Goal: Task Accomplishment & Management: Complete application form

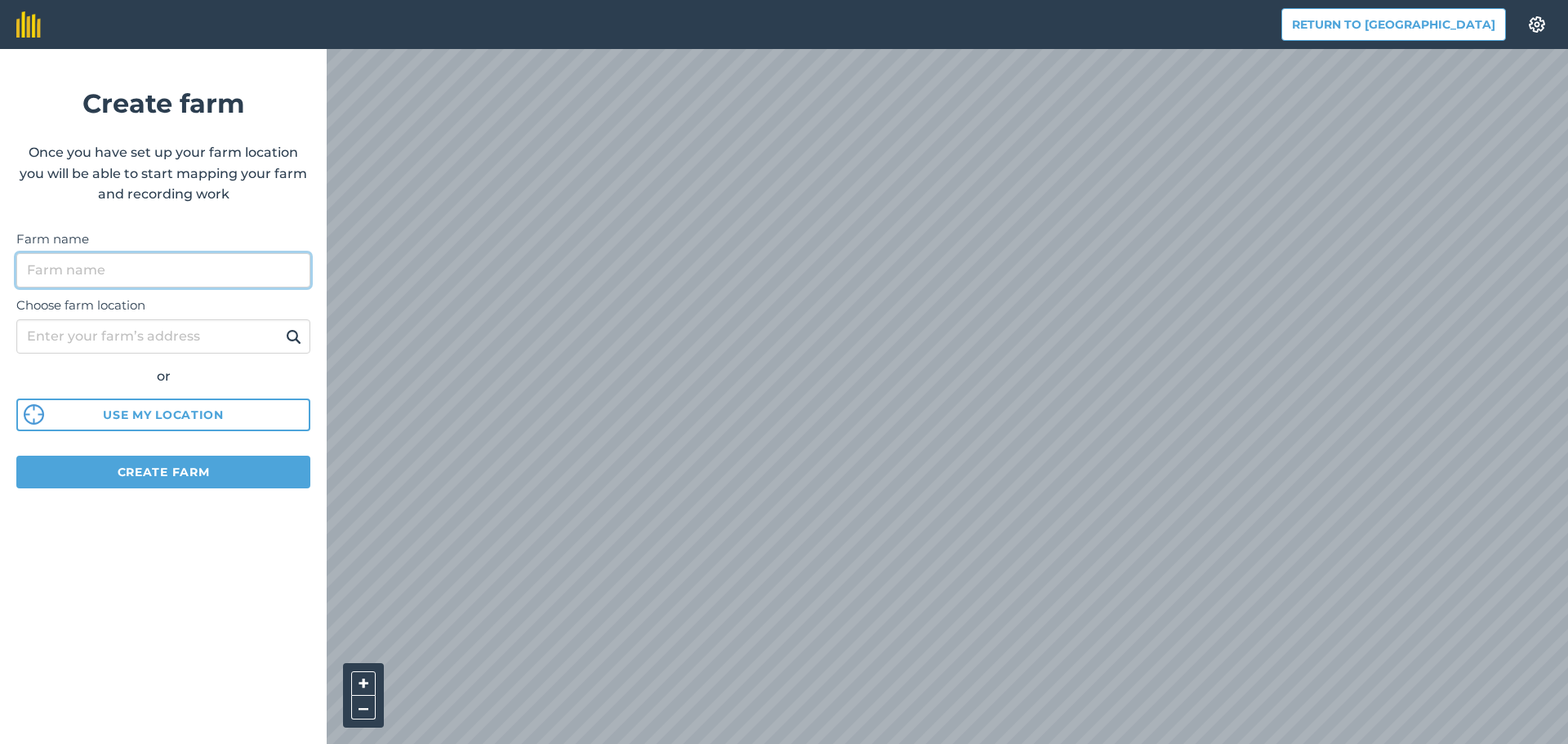
click at [220, 282] on input "Farm name" at bounding box center [163, 270] width 294 height 34
click at [212, 288] on form "Create farm Once you have set up your farm location you will be able to start m…" at bounding box center [163, 395] width 327 height 695
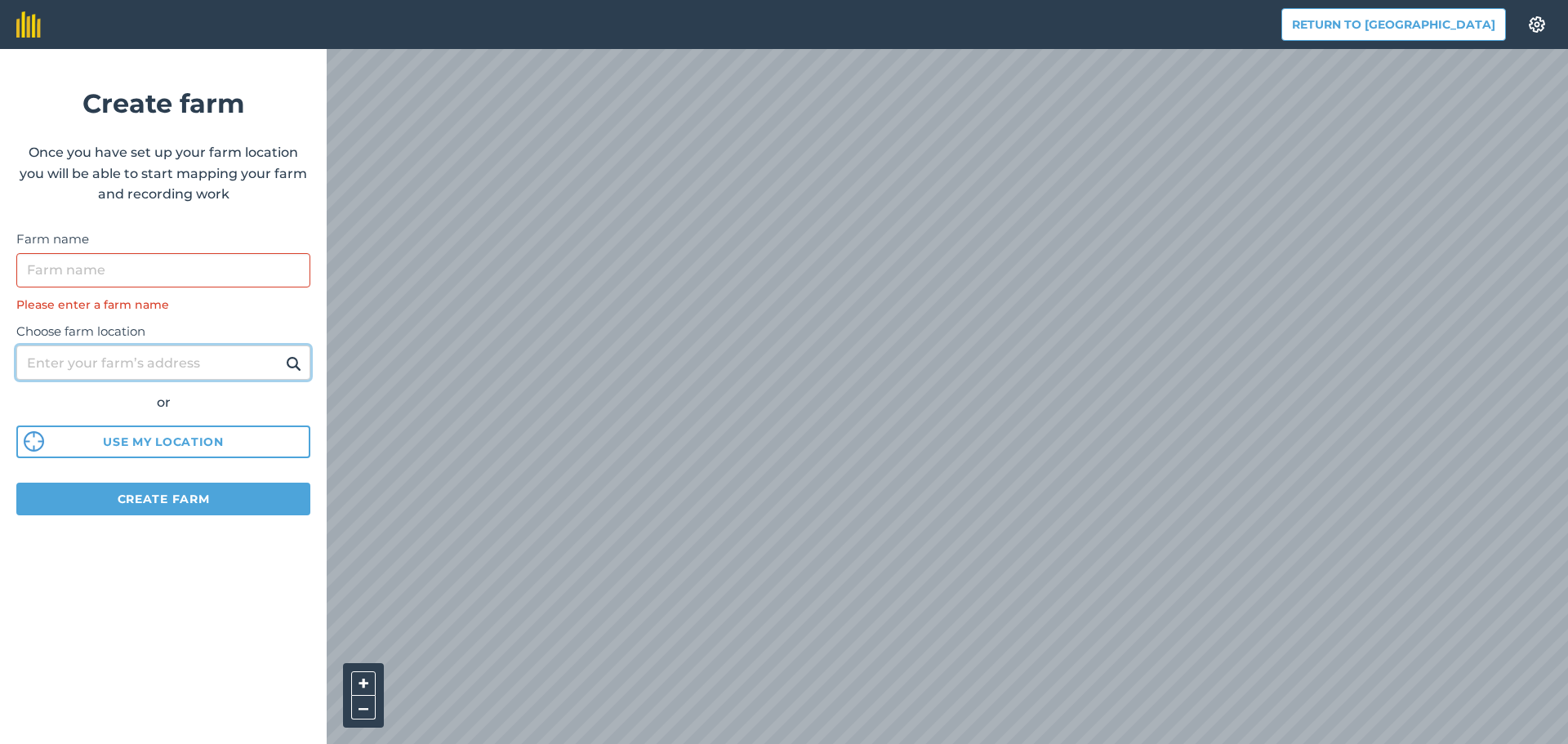
click at [197, 347] on input "Choose farm location" at bounding box center [163, 362] width 294 height 34
click at [190, 364] on input "Choose farm location" at bounding box center [163, 362] width 294 height 34
click at [181, 266] on input "Farm name" at bounding box center [163, 270] width 294 height 34
